Goal: Task Accomplishment & Management: Manage account settings

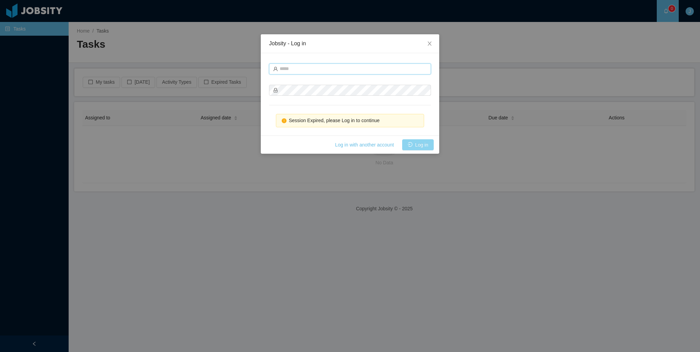
type input "**********"
click at [413, 143] on button "Log in" at bounding box center [418, 144] width 32 height 11
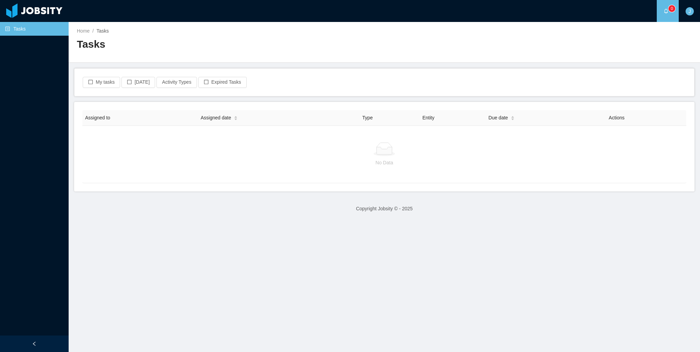
click at [35, 30] on link "Tasks" at bounding box center [34, 29] width 58 height 14
click at [33, 349] on div at bounding box center [34, 344] width 69 height 16
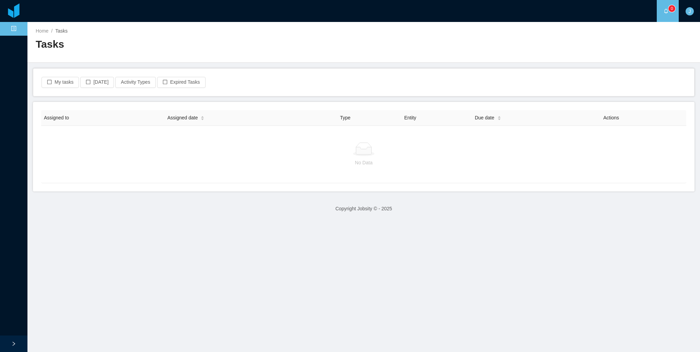
click at [17, 344] on div at bounding box center [13, 344] width 27 height 16
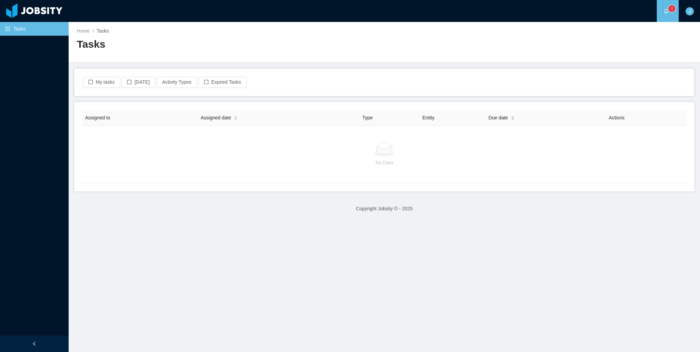
click at [687, 15] on span "J" at bounding box center [689, 11] width 8 height 8
click at [473, 27] on div "Home / Tasks / Tasks" at bounding box center [384, 42] width 631 height 41
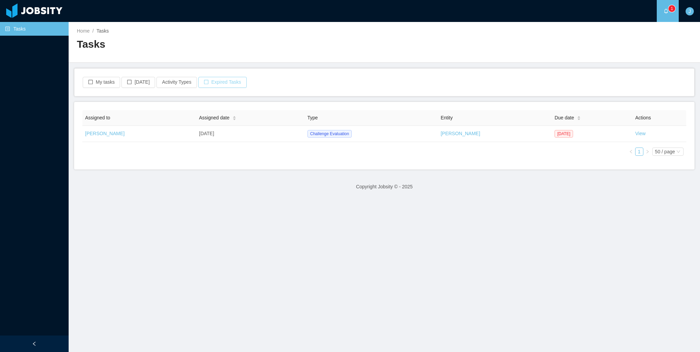
click at [200, 83] on button "Expired Tasks" at bounding box center [222, 82] width 48 height 11
click at [199, 82] on button "Expired Tasks" at bounding box center [222, 82] width 48 height 11
click at [88, 85] on button "My tasks" at bounding box center [101, 82] width 37 height 11
click at [88, 83] on button "My tasks" at bounding box center [101, 82] width 37 height 11
